Goal: Entertainment & Leisure: Browse casually

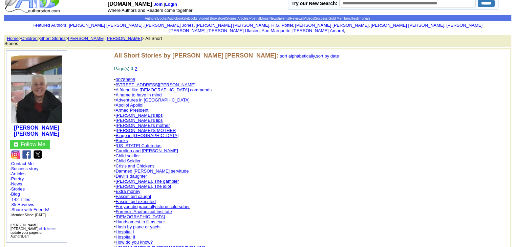
scroll to position [16, 0]
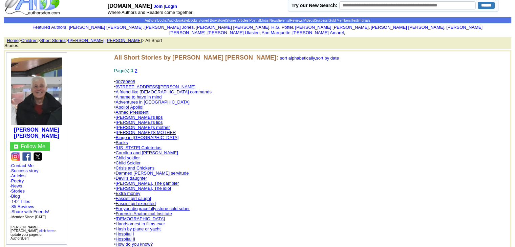
click at [139, 100] on link "Adventures in [GEOGRAPHIC_DATA]" at bounding box center [153, 102] width 74 height 5
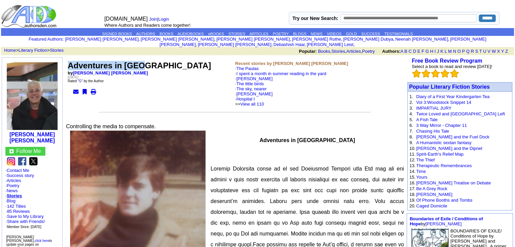
drag, startPoint x: 144, startPoint y: 60, endPoint x: 68, endPoint y: 58, distance: 75.6
click at [68, 61] on font "Adventures in [GEOGRAPHIC_DATA]" at bounding box center [139, 65] width 143 height 9
copy font "Adventures in [GEOGRAPHIC_DATA]"
